Goal: Information Seeking & Learning: Learn about a topic

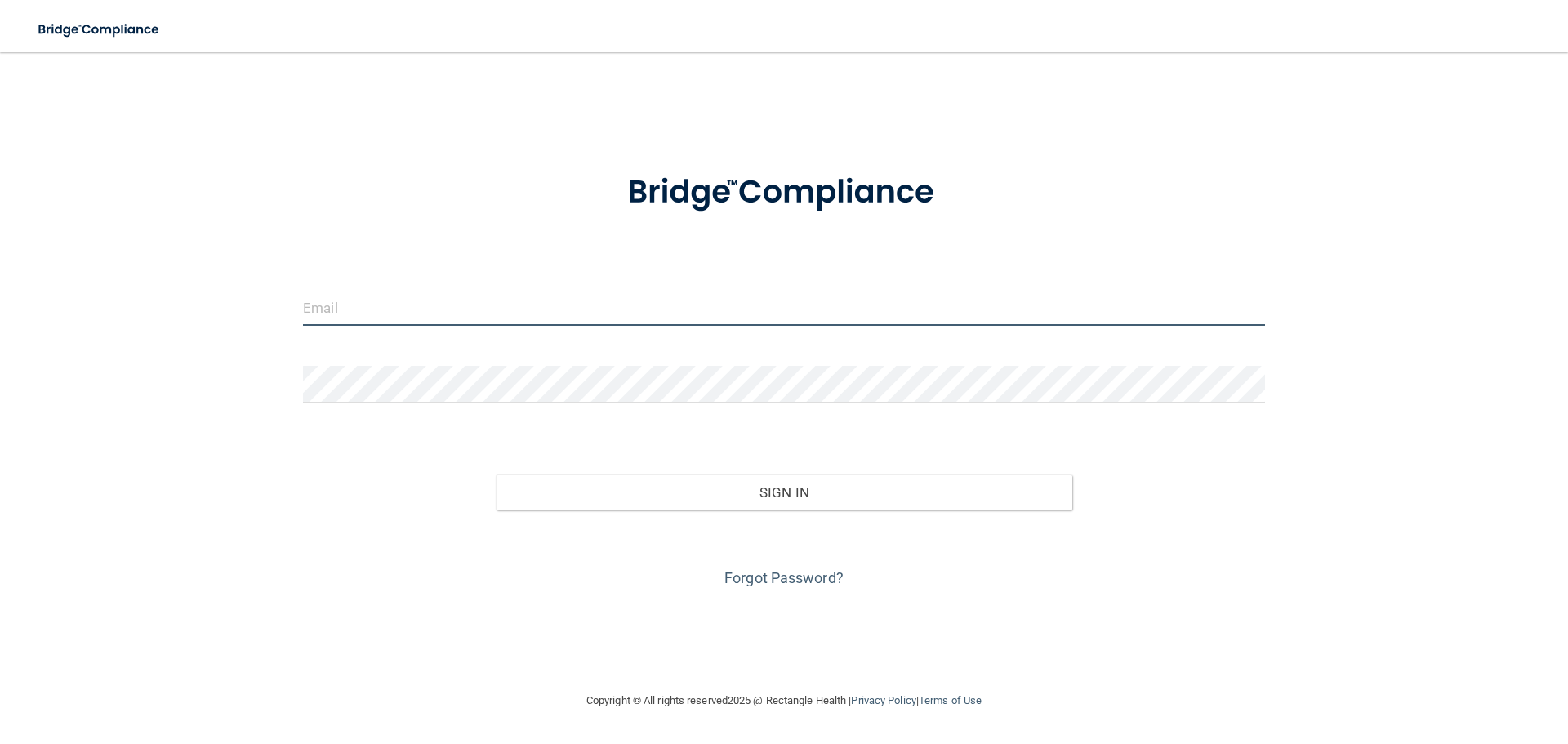
click at [335, 304] on input "email" at bounding box center [784, 308] width 962 height 37
type input "[EMAIL_ADDRESS][DOMAIN_NAME]"
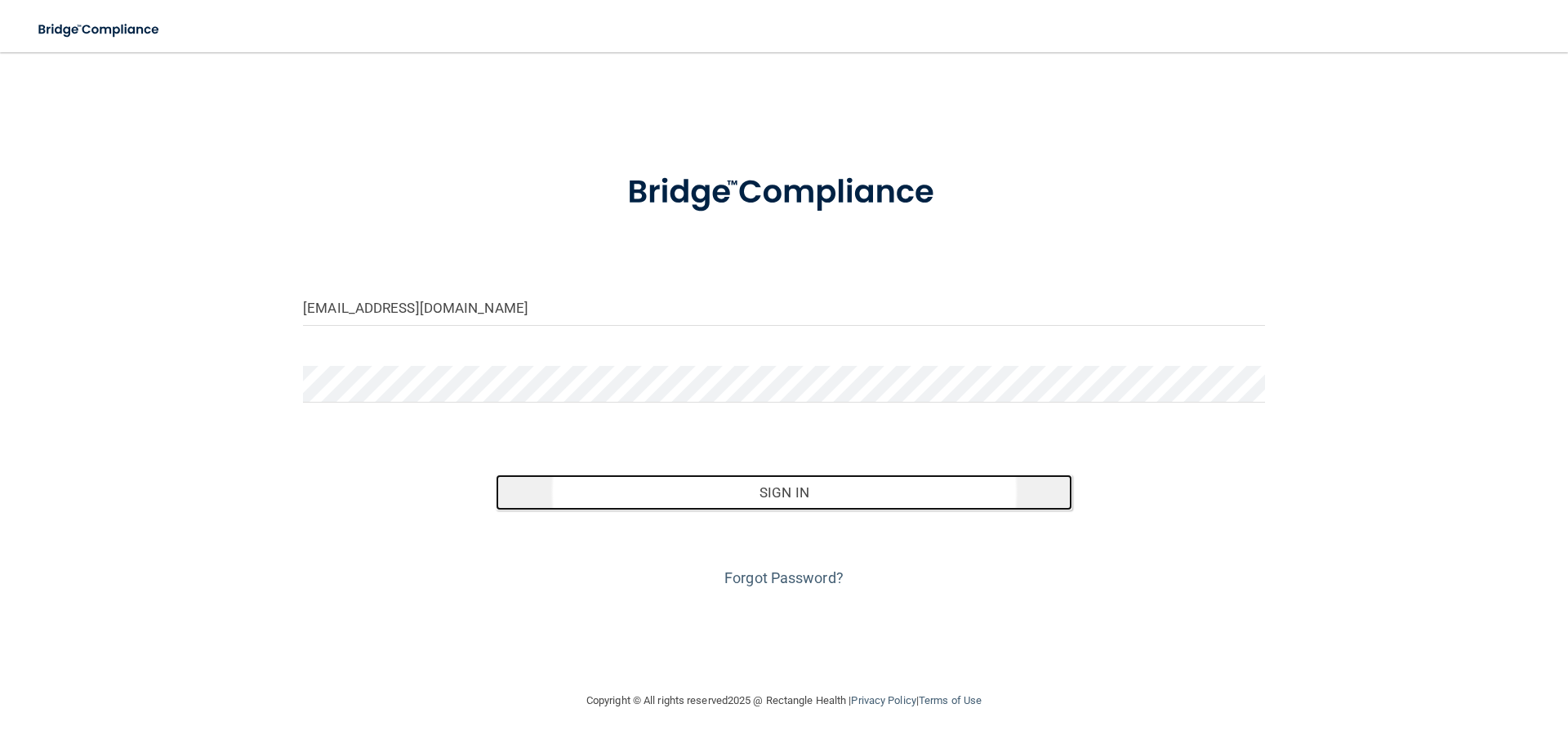
click at [724, 481] on button "Sign In" at bounding box center [784, 492] width 578 height 36
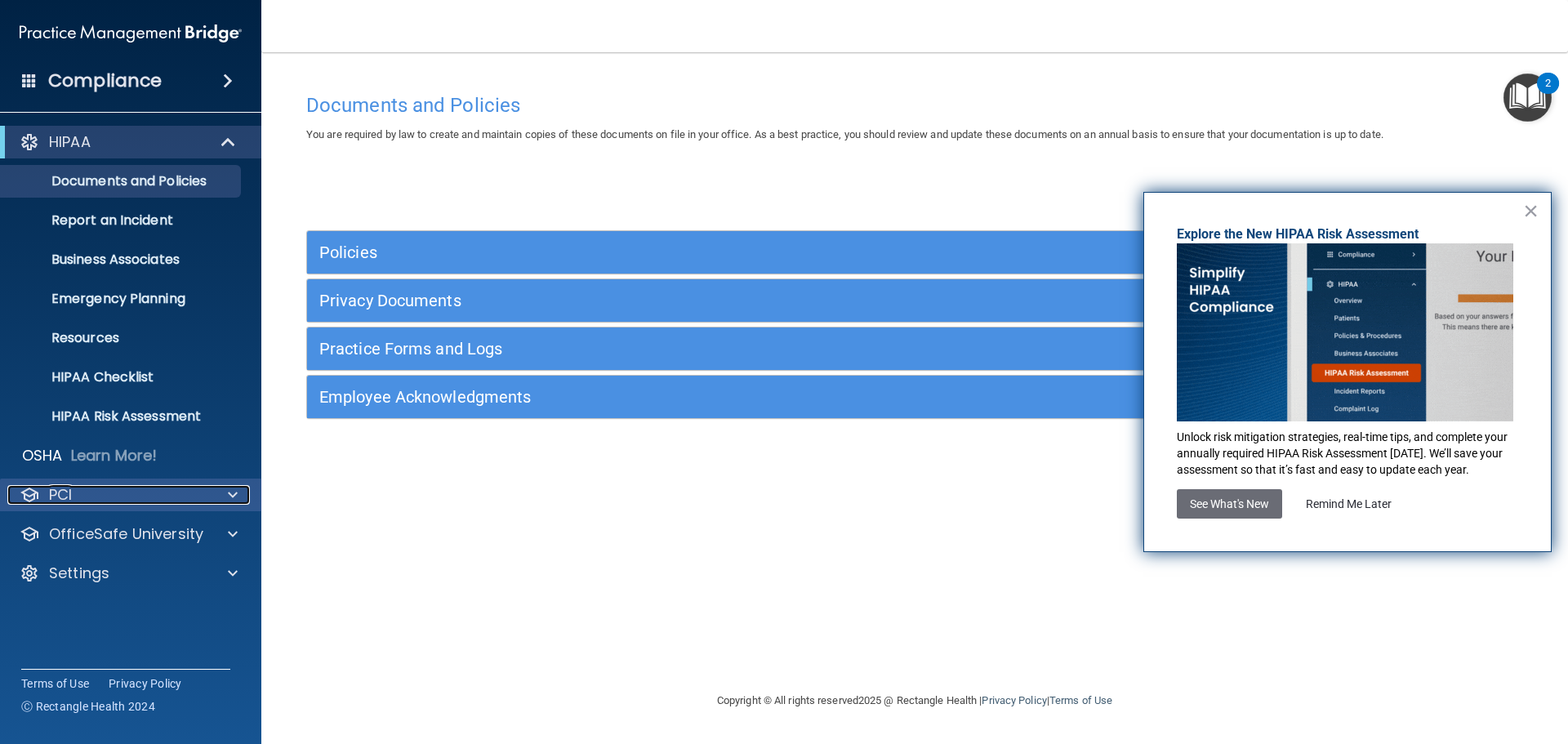
click at [229, 493] on span at bounding box center [233, 495] width 10 height 20
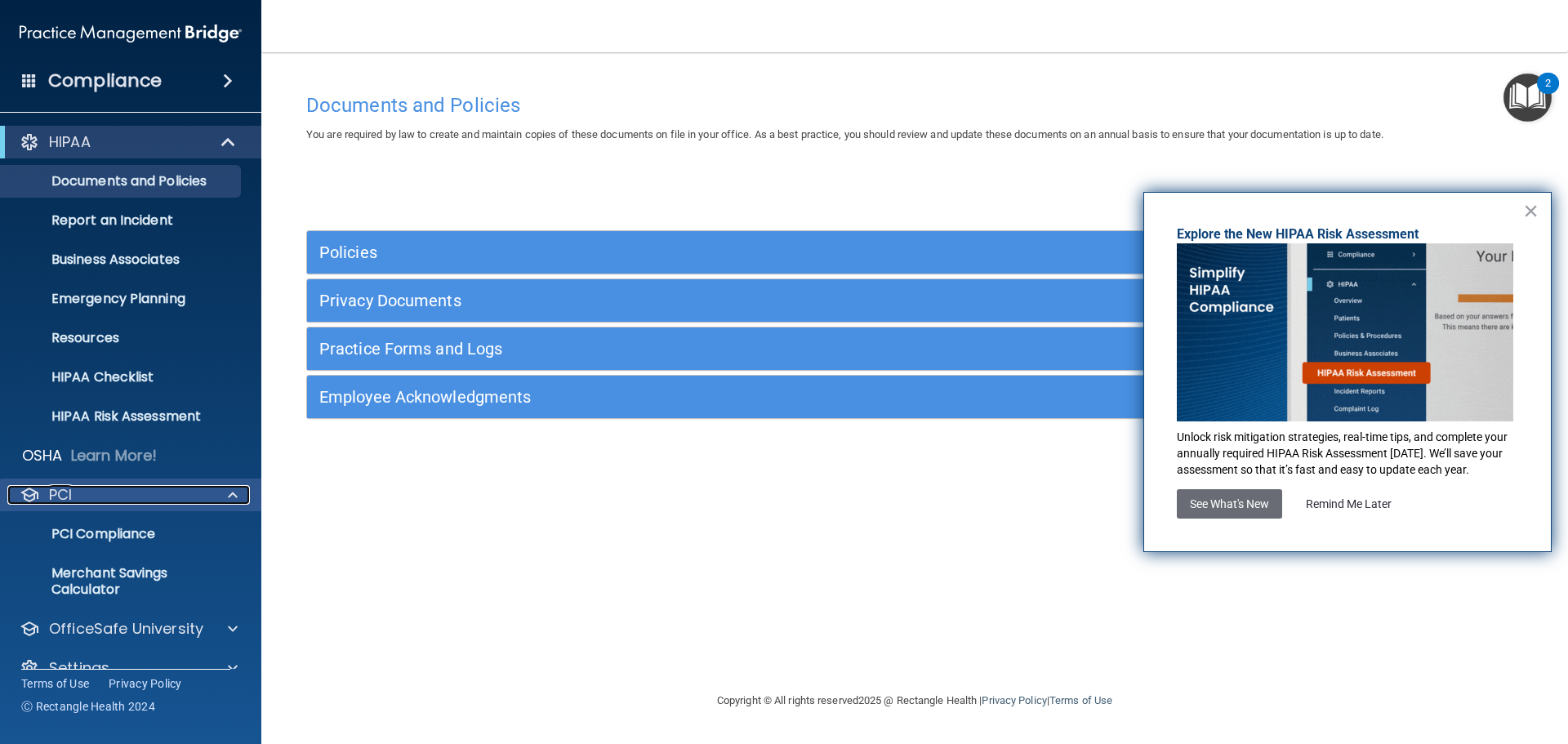
click at [229, 492] on span at bounding box center [233, 495] width 10 height 20
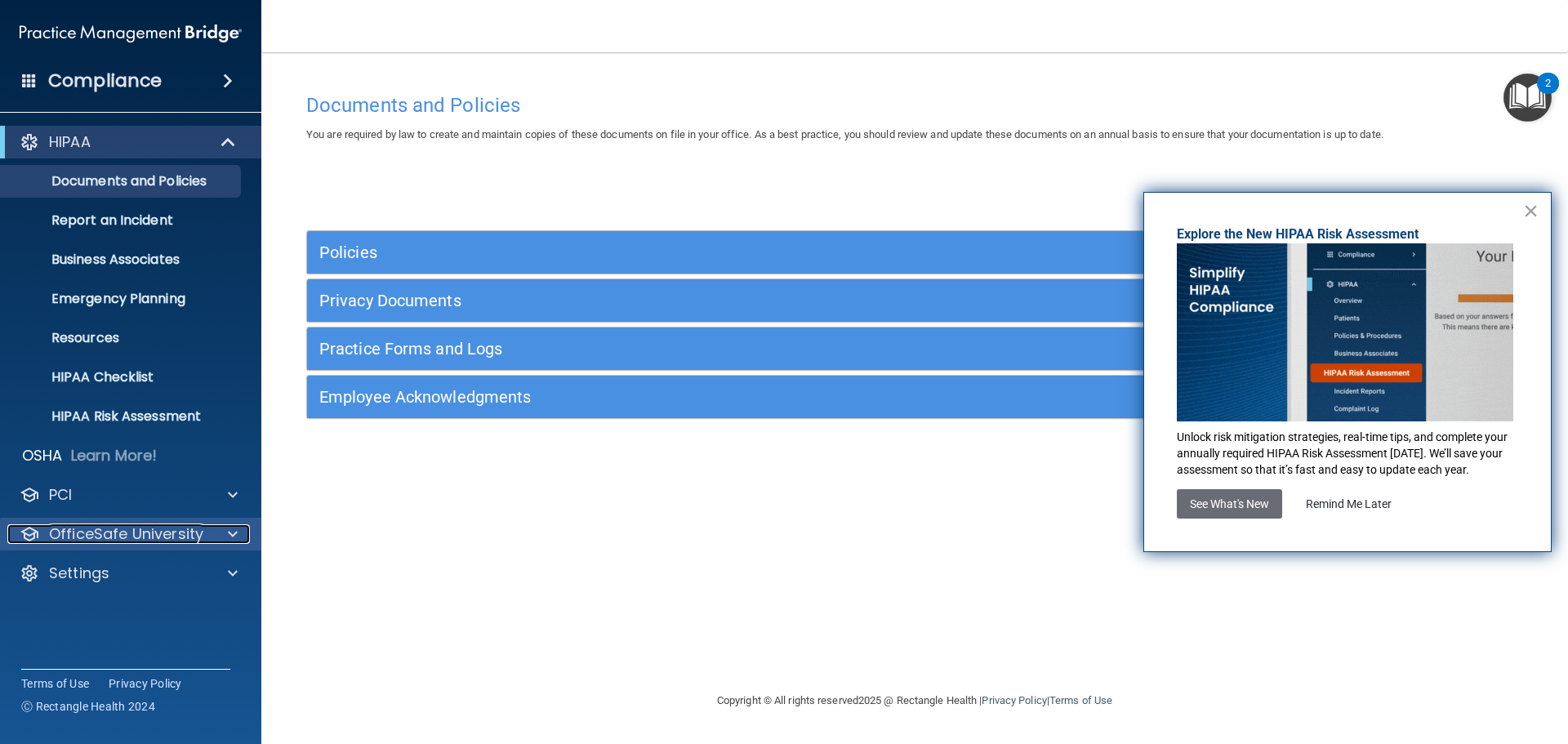
click at [235, 538] on span at bounding box center [233, 535] width 10 height 20
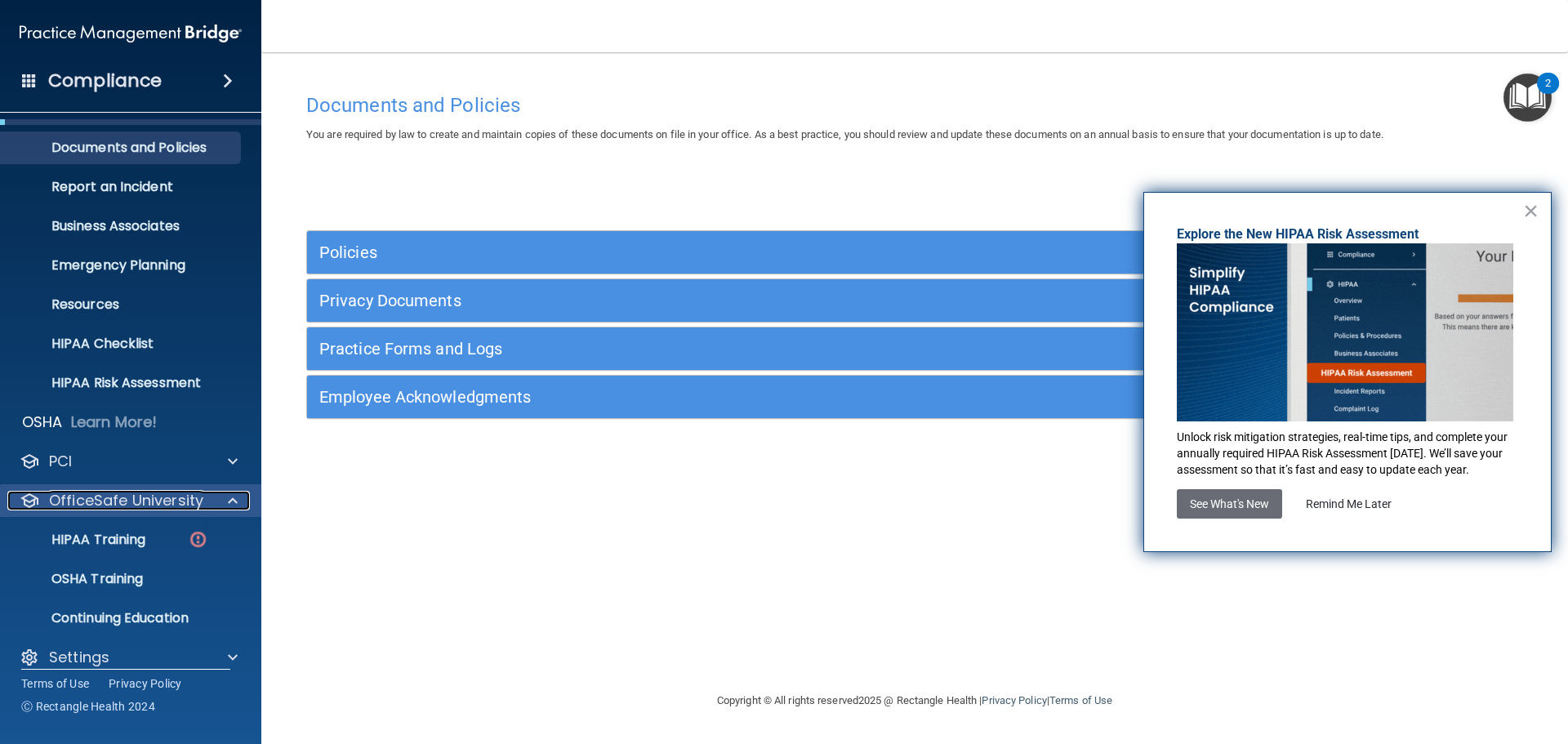
scroll to position [52, 0]
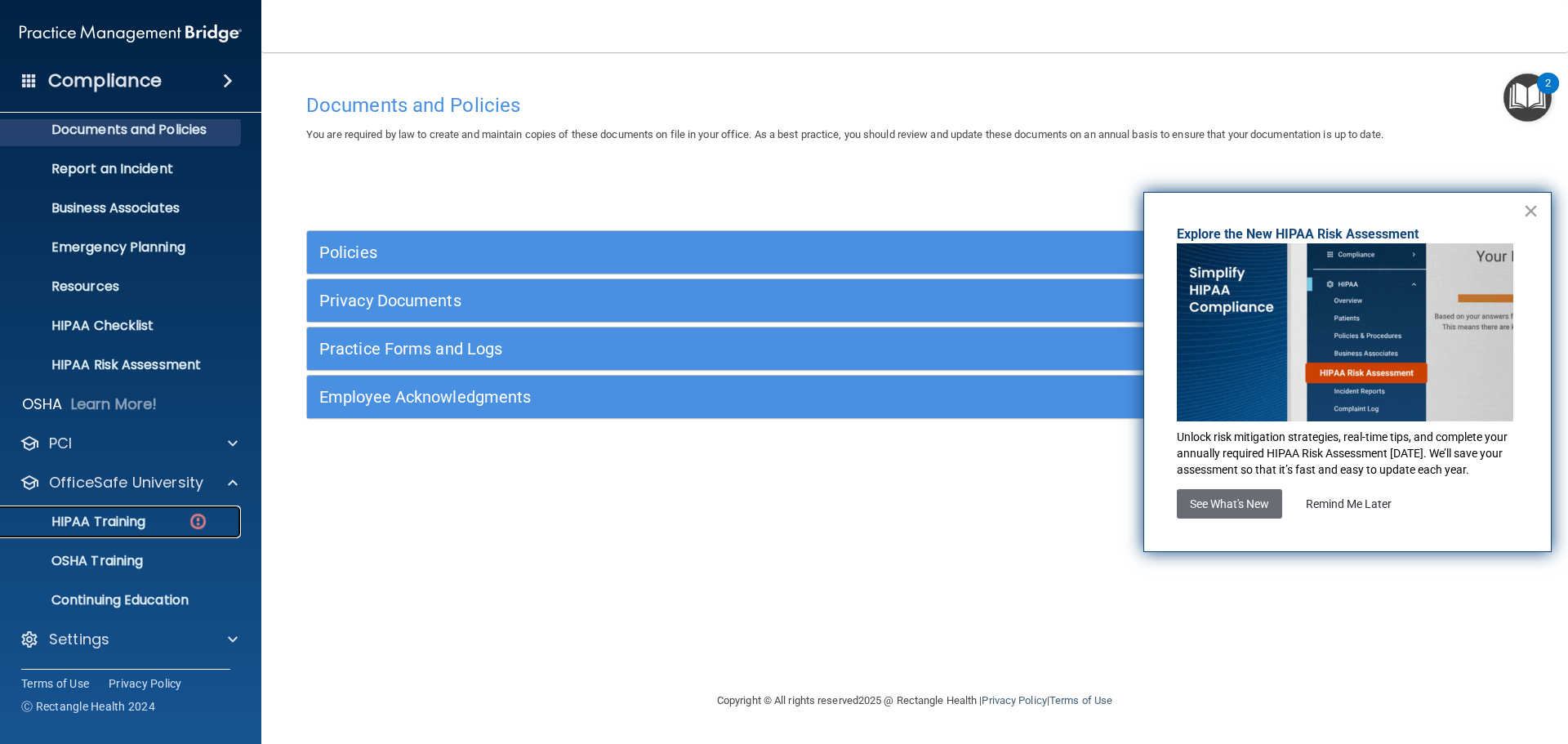
click at [165, 520] on div "HIPAA Training" at bounding box center [122, 522] width 223 height 17
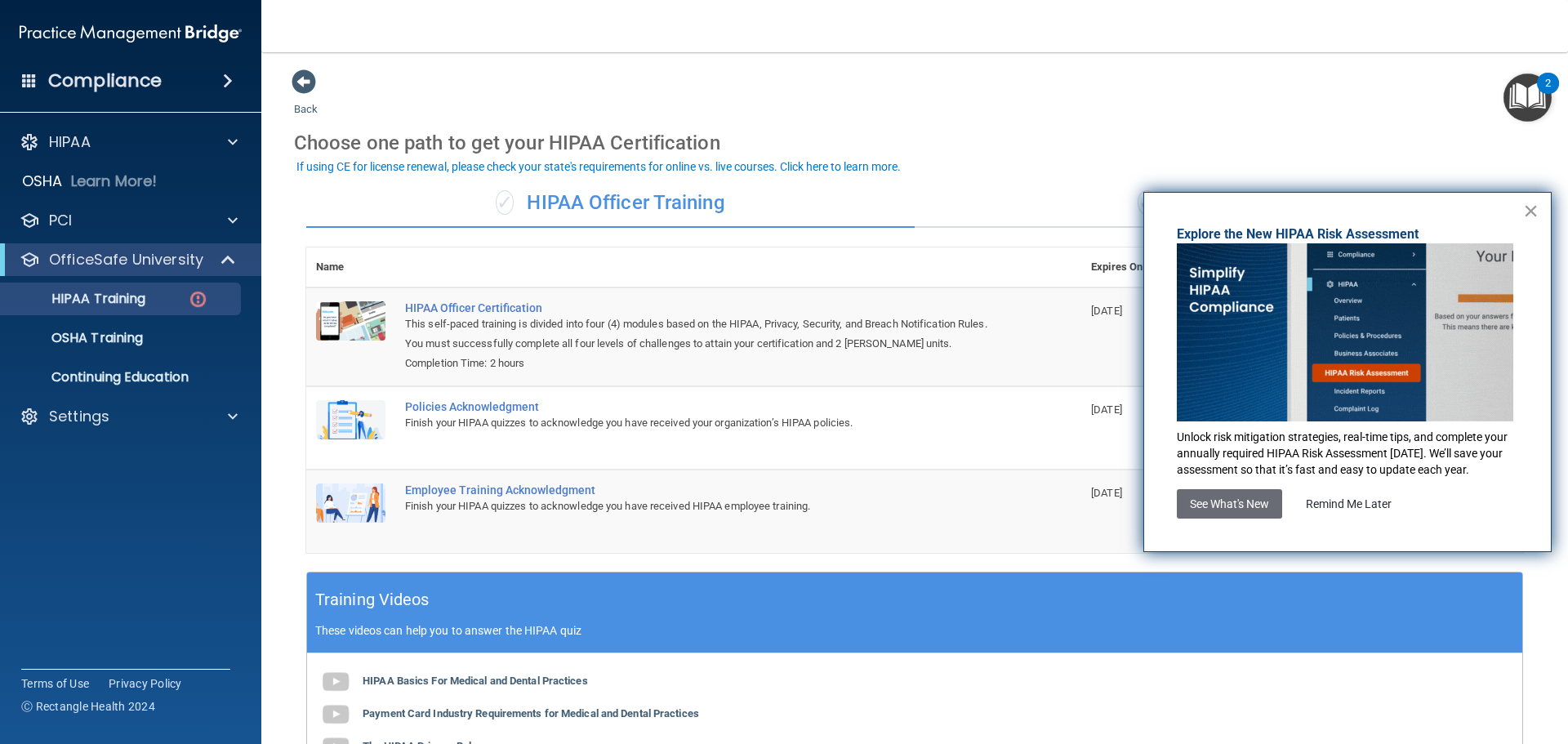
click at [1530, 214] on button "×" at bounding box center [1531, 210] width 16 height 26
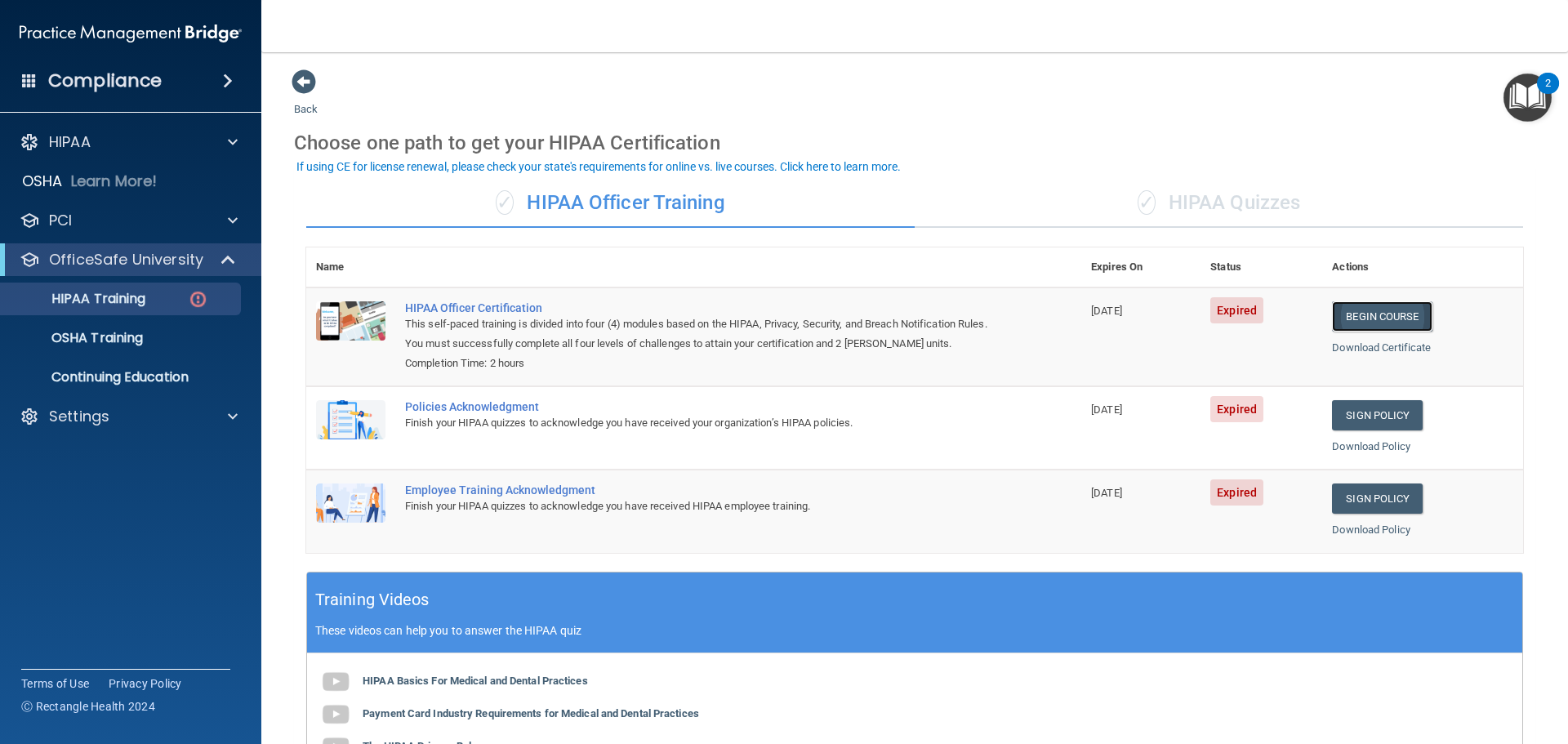
click at [1386, 320] on link "Begin Course" at bounding box center [1382, 317] width 100 height 30
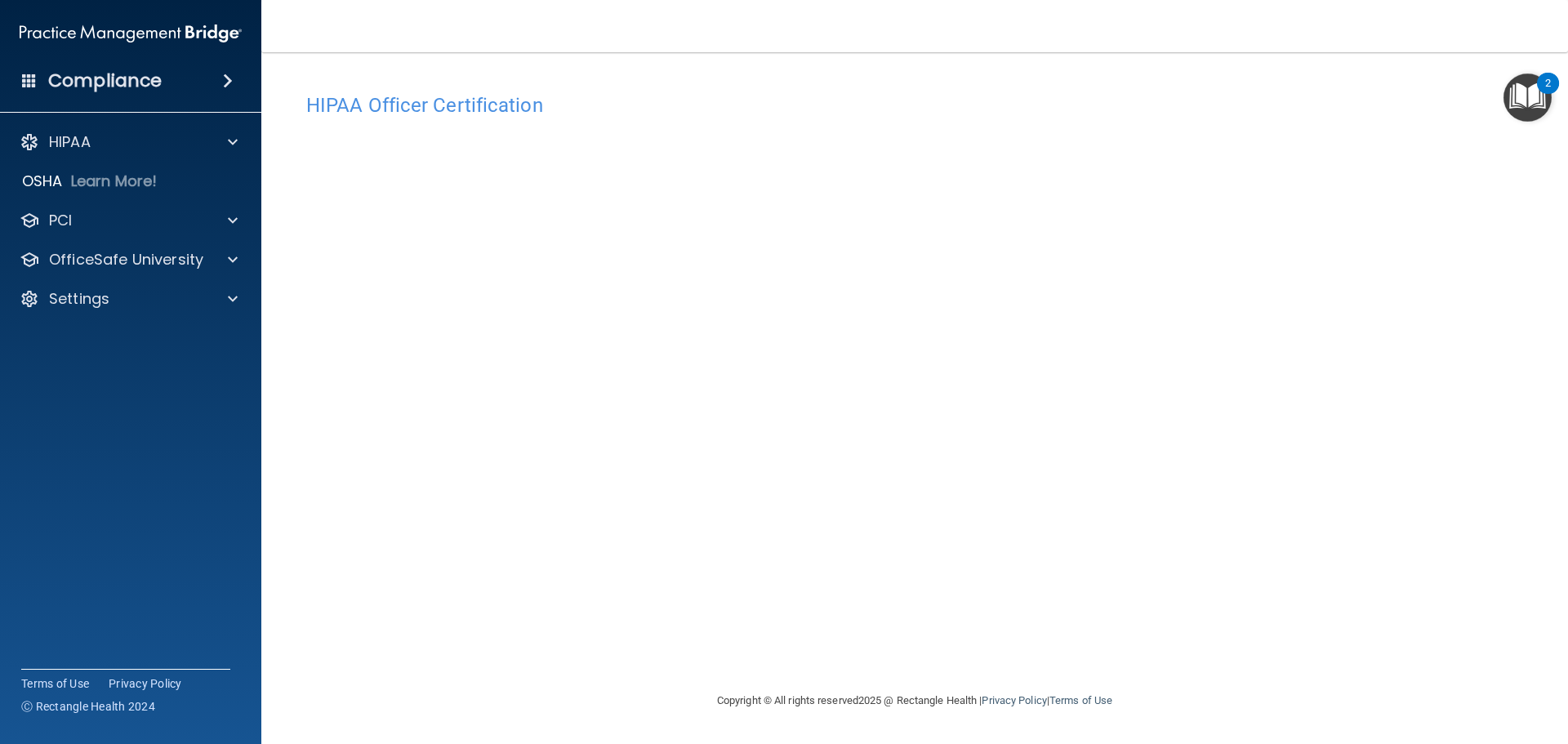
click at [155, 75] on h4 "Compliance" at bounding box center [105, 81] width 114 height 23
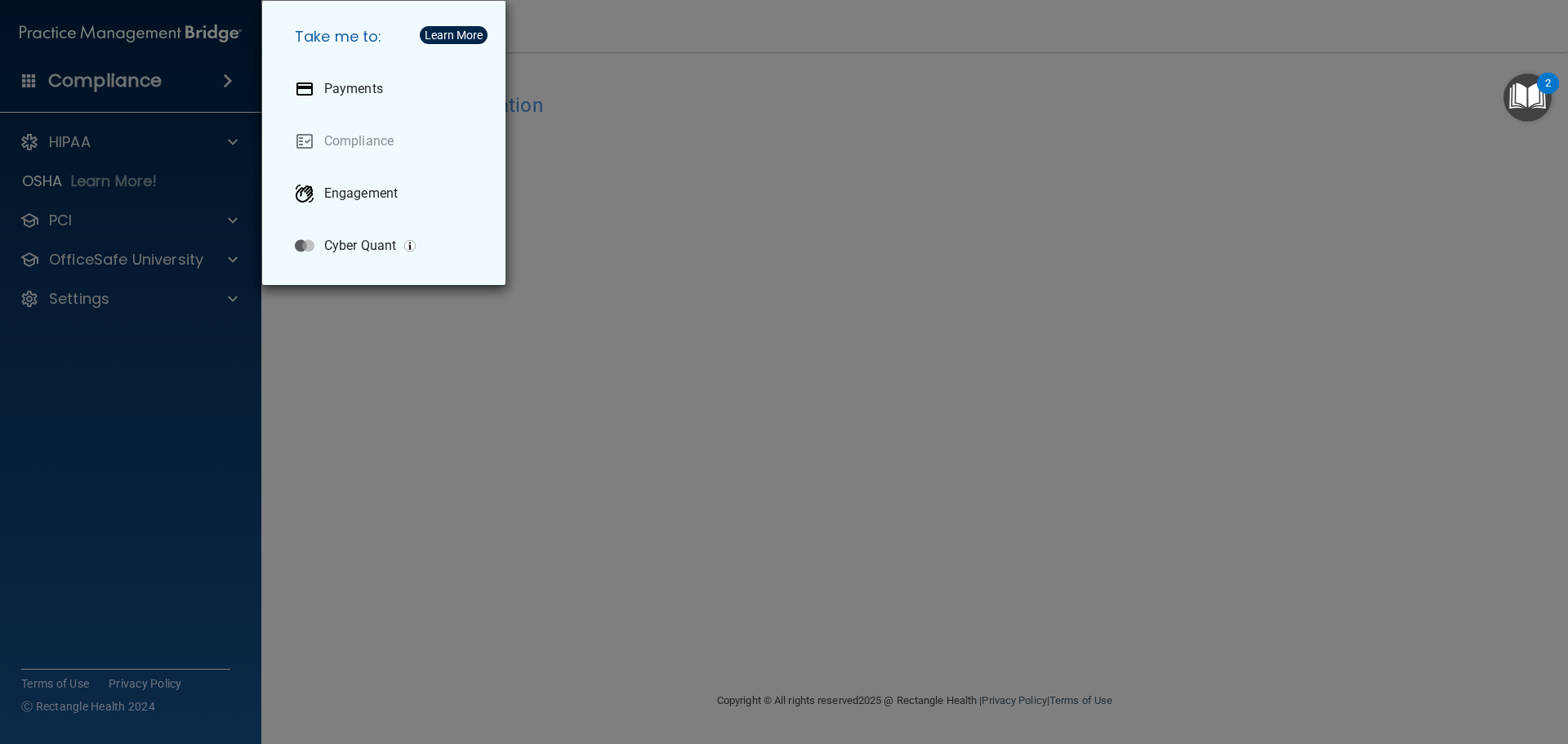
click at [580, 101] on div "Take me to: Payments Compliance Engagement Cyber Quant" at bounding box center [784, 372] width 1568 height 744
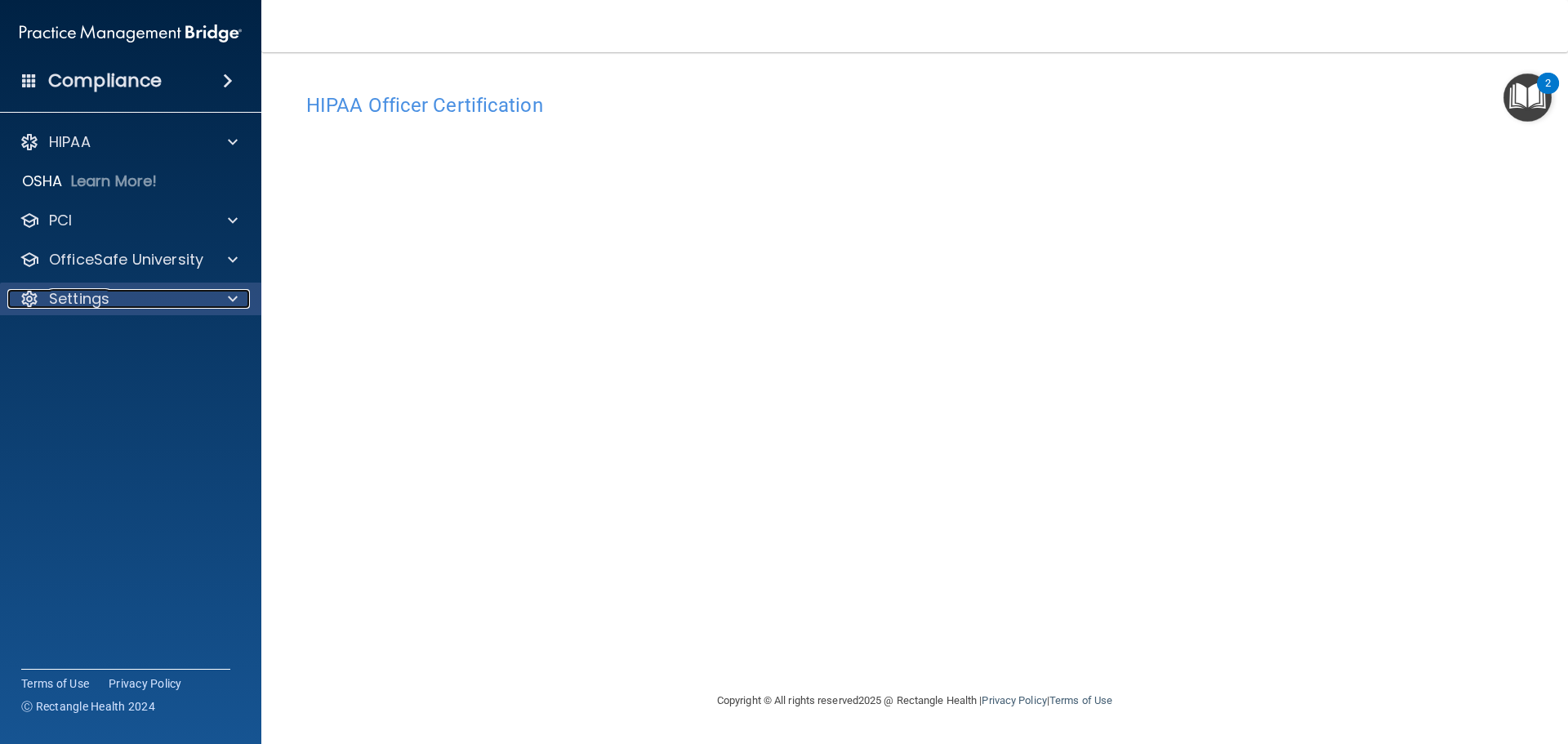
click at [59, 308] on p "Settings" at bounding box center [79, 299] width 61 height 20
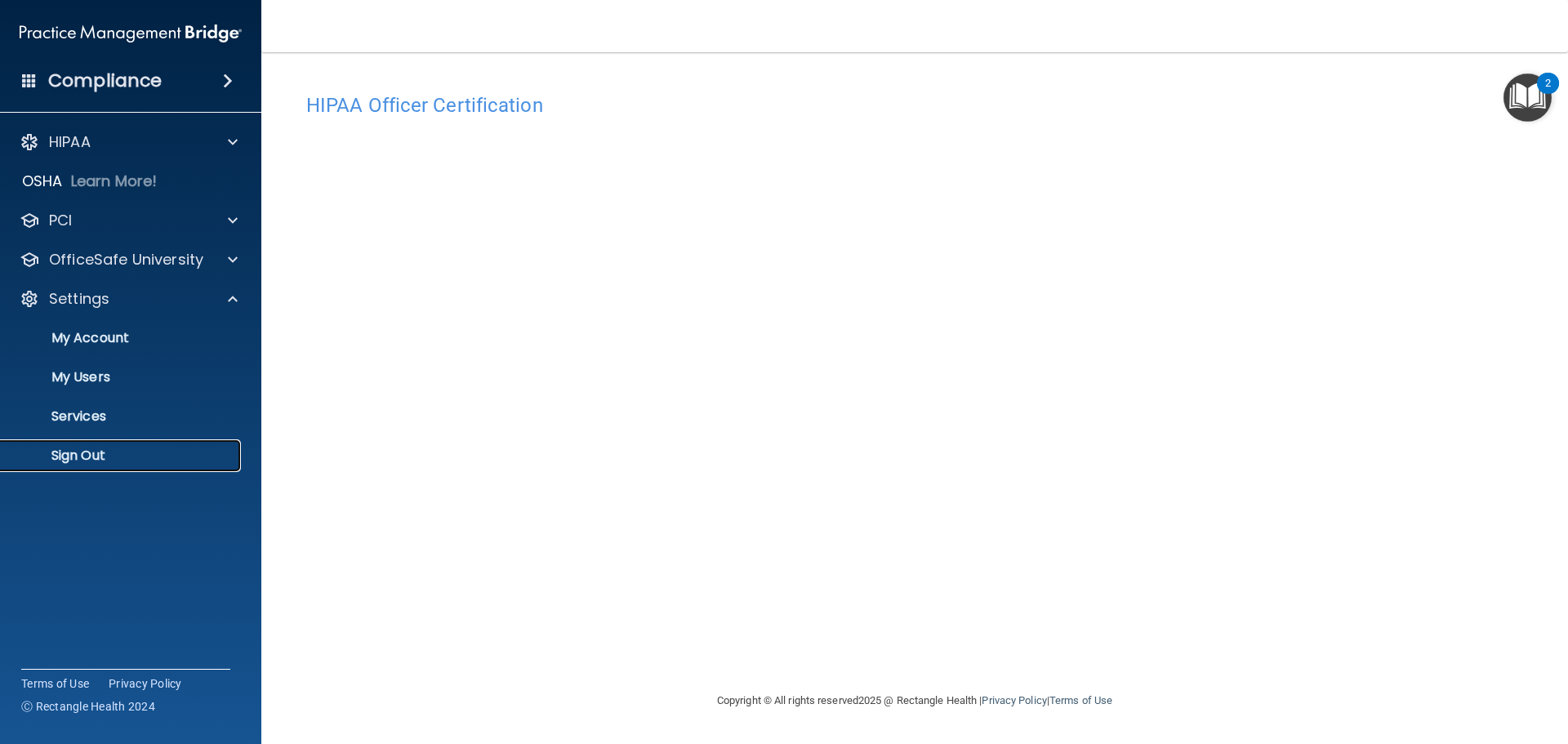
click at [62, 460] on p "Sign Out" at bounding box center [122, 456] width 223 height 17
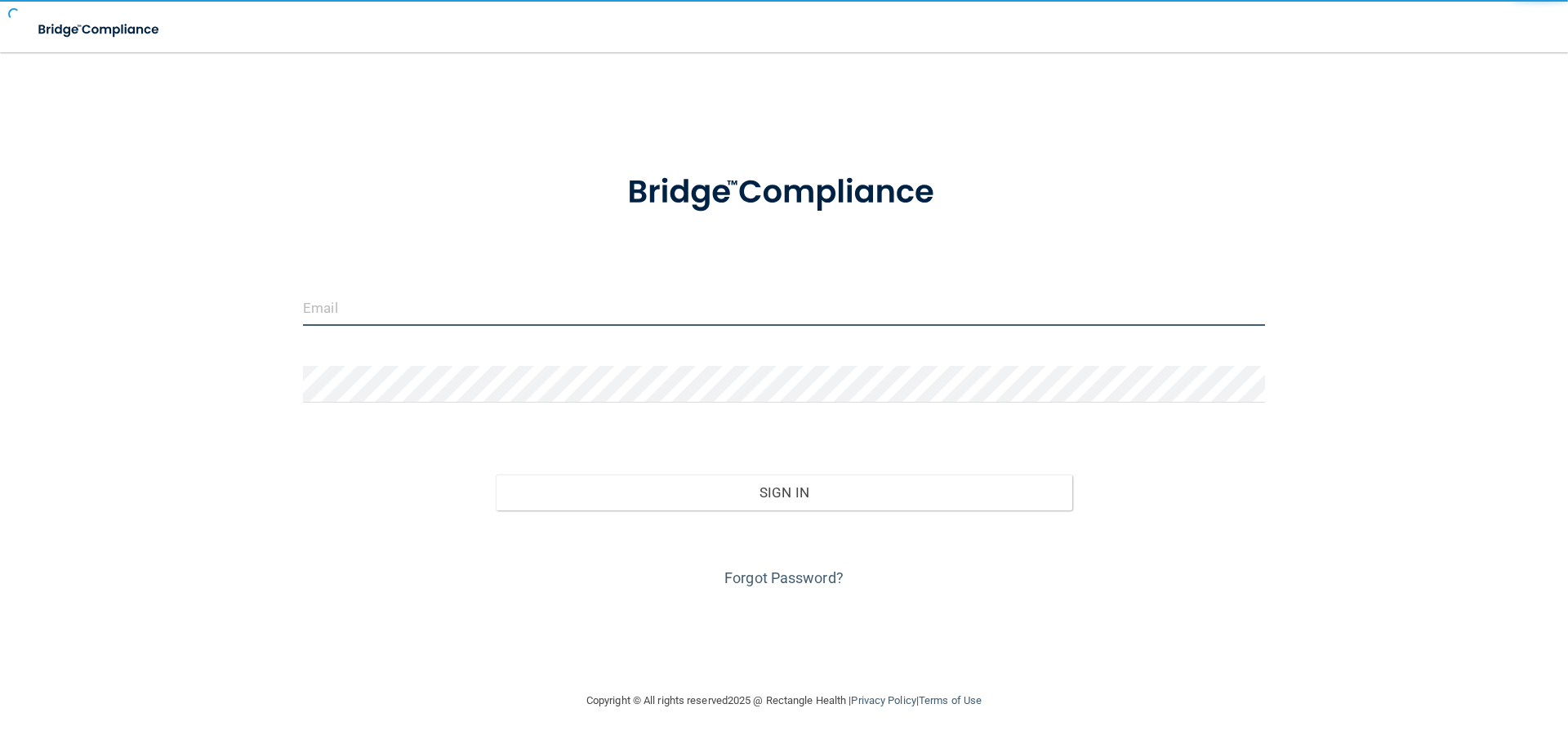
type input "[EMAIL_ADDRESS][DOMAIN_NAME]"
